Goal: Information Seeking & Learning: Learn about a topic

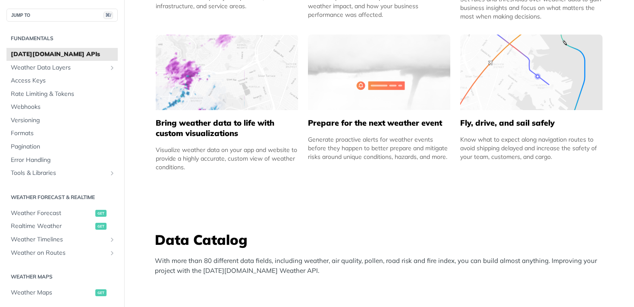
scroll to position [547, 0]
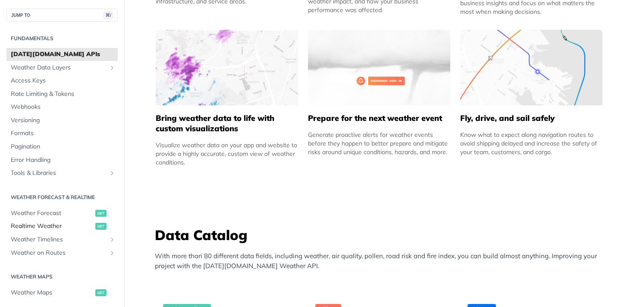
click at [70, 222] on span "Realtime Weather" at bounding box center [52, 226] width 82 height 9
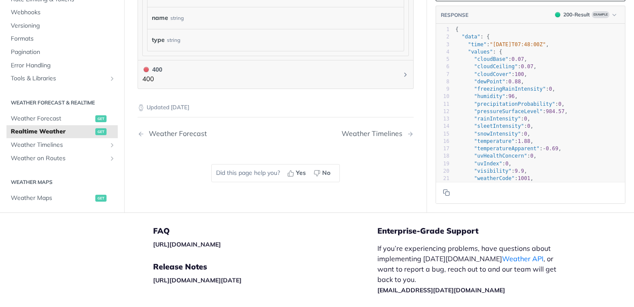
scroll to position [670, 0]
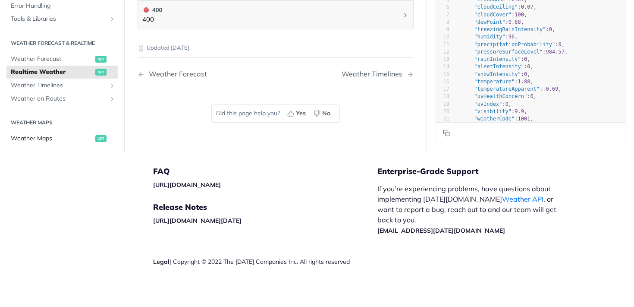
click at [49, 134] on span "Weather Maps" at bounding box center [52, 138] width 82 height 9
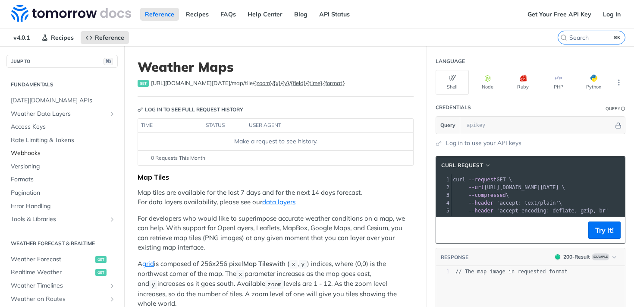
click at [48, 156] on span "Webhooks" at bounding box center [63, 153] width 105 height 9
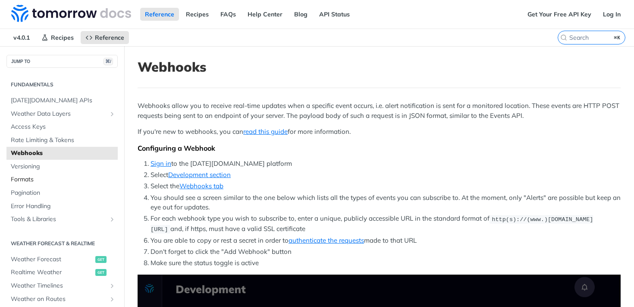
click at [44, 185] on link "Formats" at bounding box center [61, 179] width 111 height 13
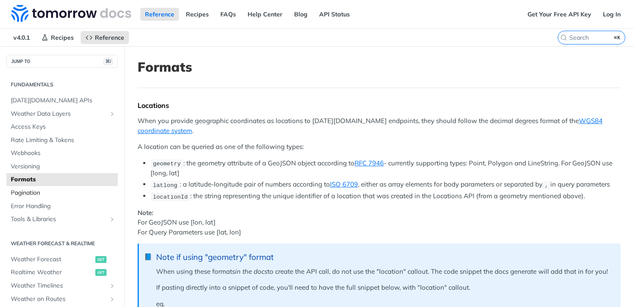
click at [56, 197] on link "Pagination" at bounding box center [61, 192] width 111 height 13
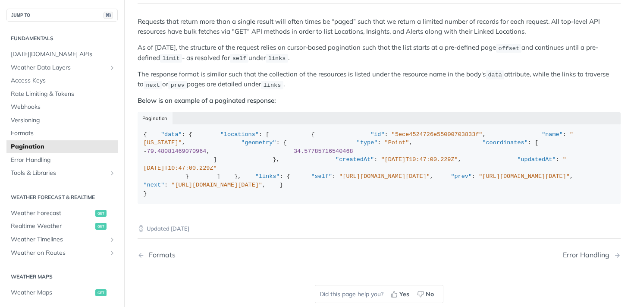
scroll to position [68, 0]
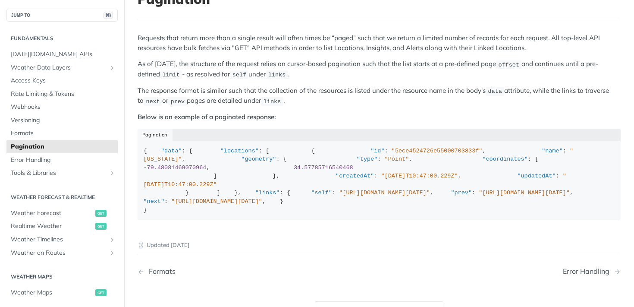
click at [57, 74] on ul "[DATE][DOMAIN_NAME] APIs Weather Data Layers Core Probabilistic Forecasting Wea…" at bounding box center [61, 113] width 111 height 132
click at [63, 66] on span "Weather Data Layers" at bounding box center [59, 67] width 96 height 9
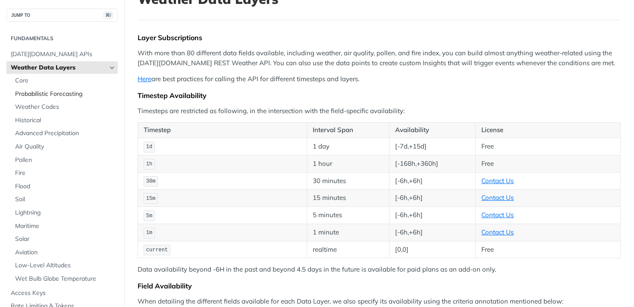
click at [70, 98] on span "Probabilistic Forecasting" at bounding box center [65, 94] width 100 height 9
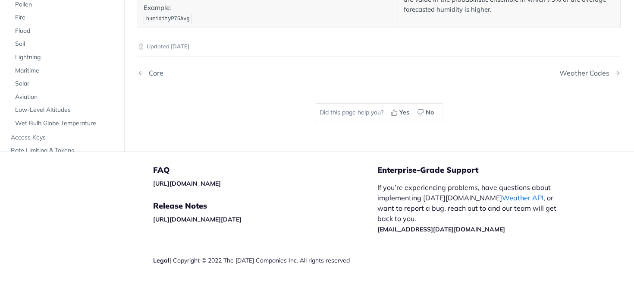
scroll to position [239, 0]
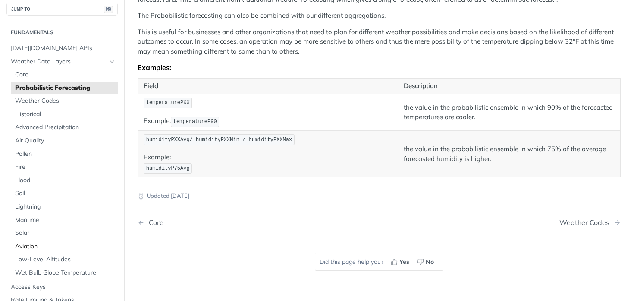
click at [33, 241] on link "Aviation" at bounding box center [64, 246] width 107 height 13
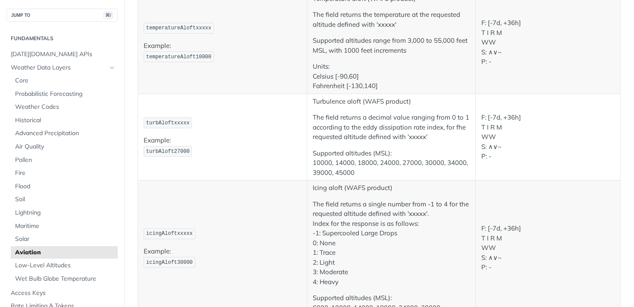
scroll to position [1327, 0]
